Goal: Complete application form

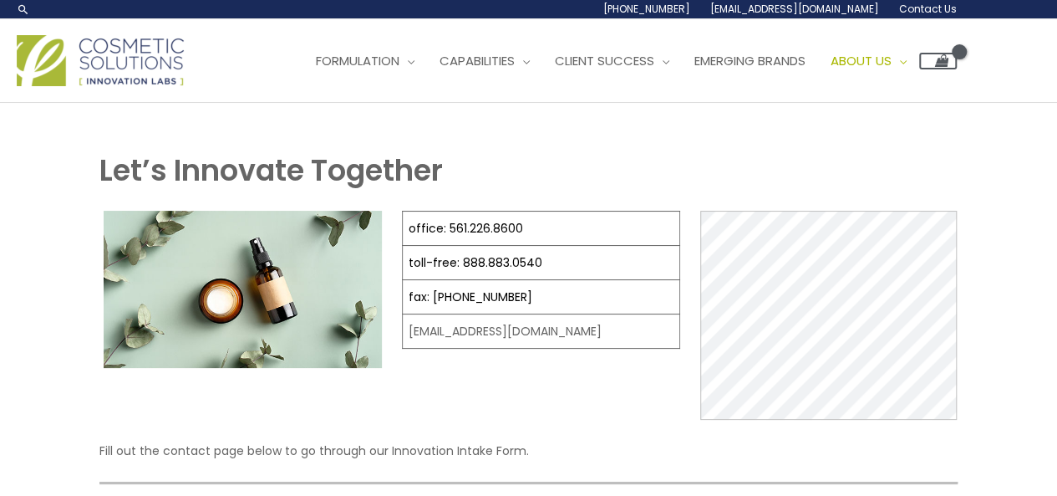
select select
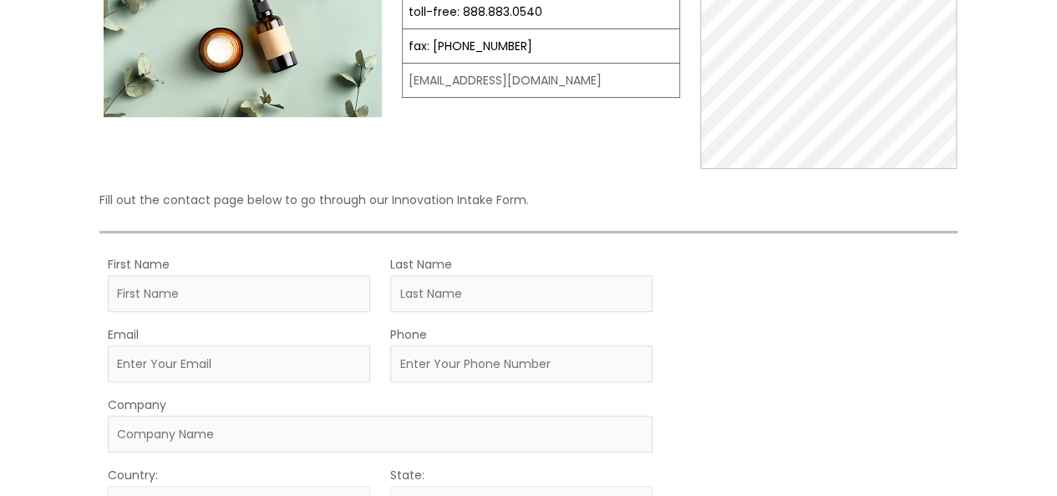
scroll to position [334, 0]
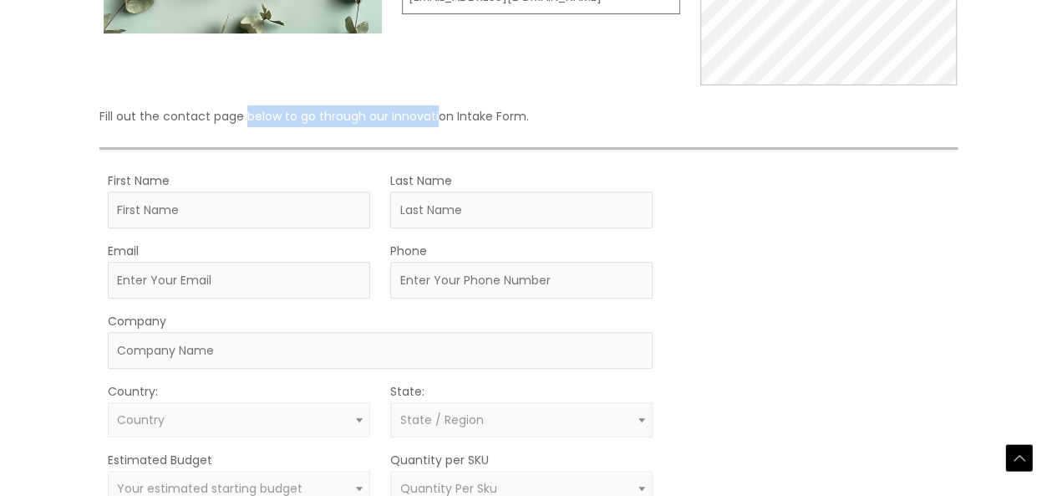
click at [482, 133] on div "Let’s Innovate Together office: 561.226.8600 toll-free: [PHONE_NUMBER] fax: [PH…" at bounding box center [528, 270] width 858 height 910
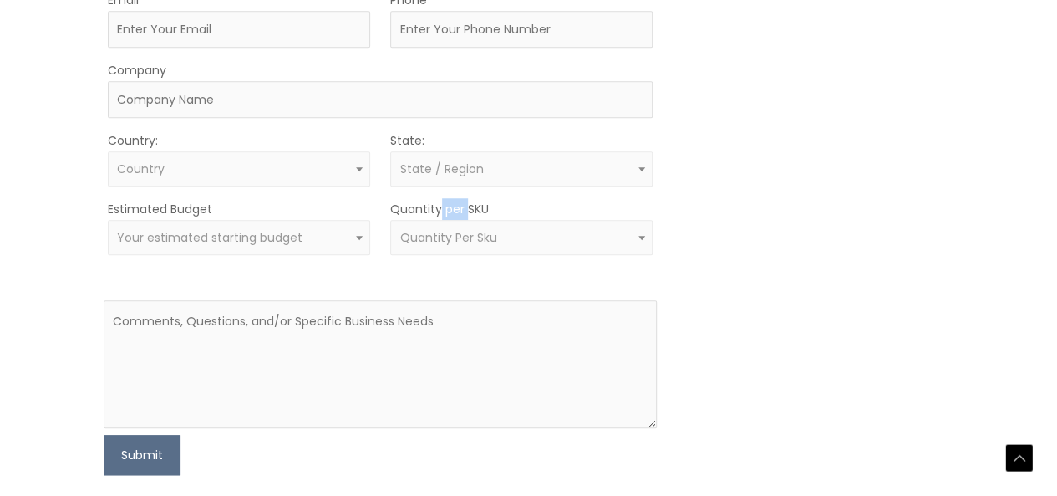
drag, startPoint x: 435, startPoint y: 208, endPoint x: 483, endPoint y: 211, distance: 47.7
click at [483, 211] on label "Quantity per SKU" at bounding box center [439, 209] width 99 height 22
click at [484, 211] on label "Quantity per SKU" at bounding box center [439, 209] width 99 height 22
click at [484, 220] on select "less than 500 500 – 1000 1000 – 10,000 10,000 – 100,000 100,000 +" at bounding box center [891, 220] width 1003 height 1
click at [834, 223] on div "MOQ TRIGGER STEP 2 TRIGGER" at bounding box center [815, 197] width 277 height 556
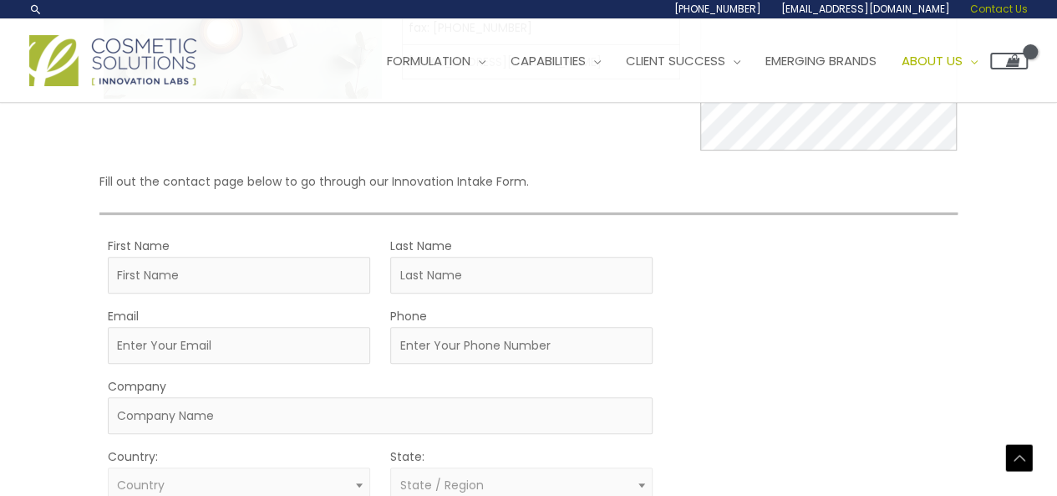
scroll to position [0, 0]
